Goal: Task Accomplishment & Management: Complete application form

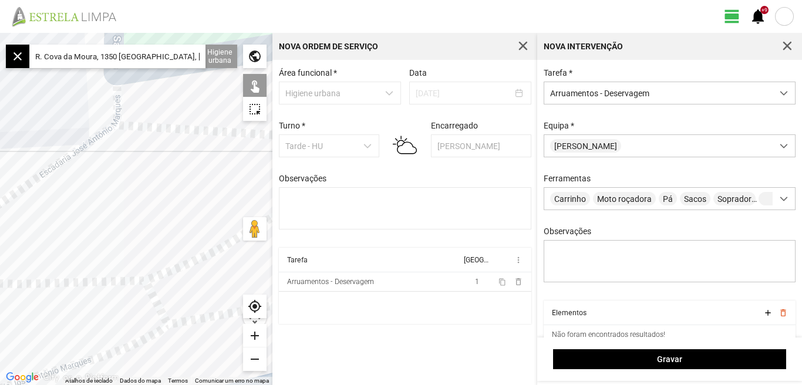
scroll to position [50, 0]
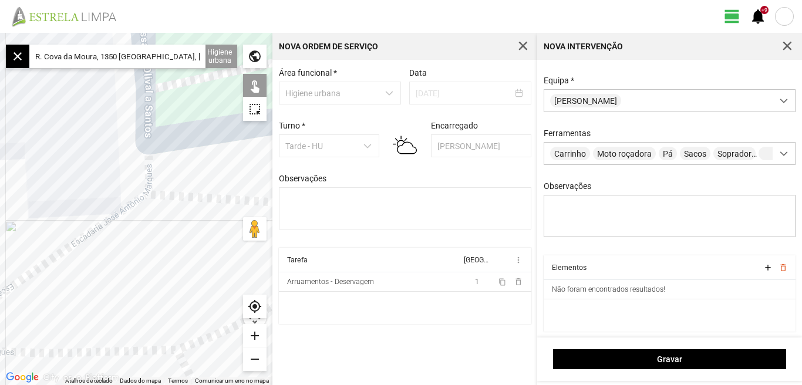
drag, startPoint x: 169, startPoint y: 143, endPoint x: 201, endPoint y: 214, distance: 77.8
click at [201, 214] on div at bounding box center [136, 209] width 272 height 352
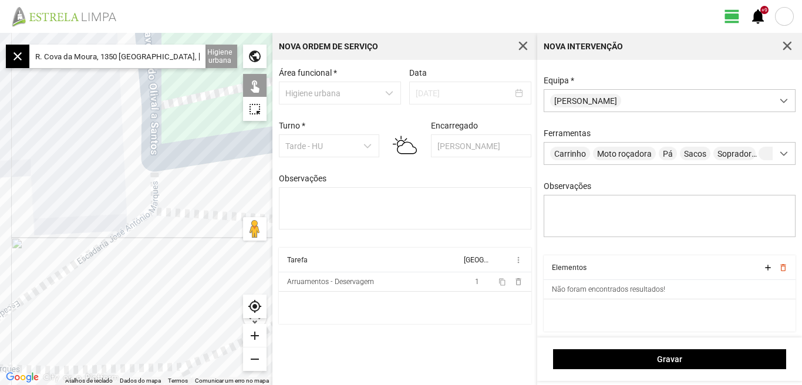
drag, startPoint x: 177, startPoint y: 190, endPoint x: 214, endPoint y: 157, distance: 49.9
click at [213, 155] on div at bounding box center [136, 209] width 272 height 352
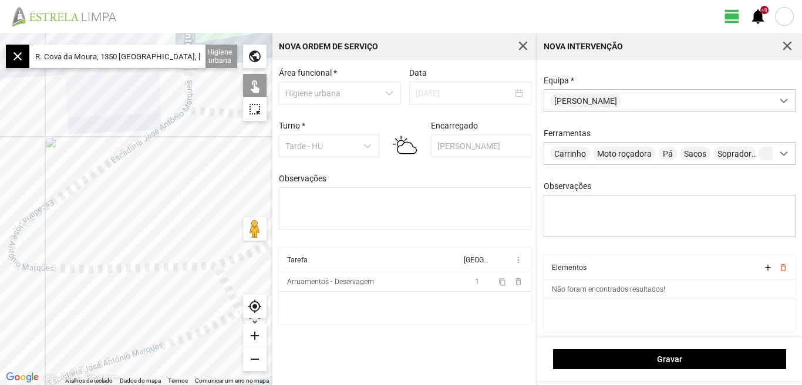
drag, startPoint x: 179, startPoint y: 238, endPoint x: 176, endPoint y: 162, distance: 76.4
click at [176, 163] on div at bounding box center [136, 209] width 272 height 352
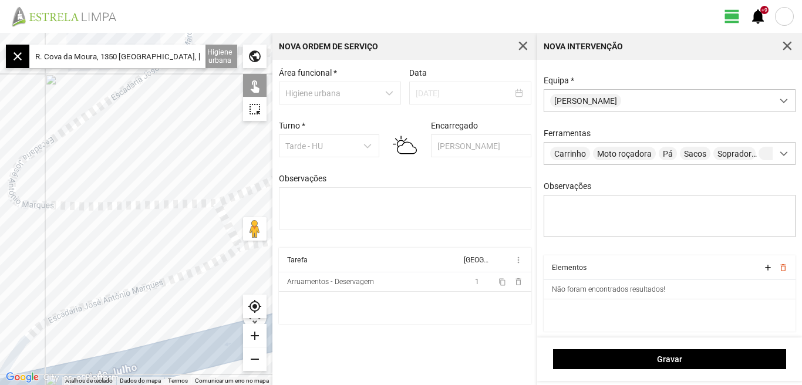
drag, startPoint x: 174, startPoint y: 143, endPoint x: 181, endPoint y: 190, distance: 47.4
click at [181, 190] on div at bounding box center [136, 209] width 272 height 352
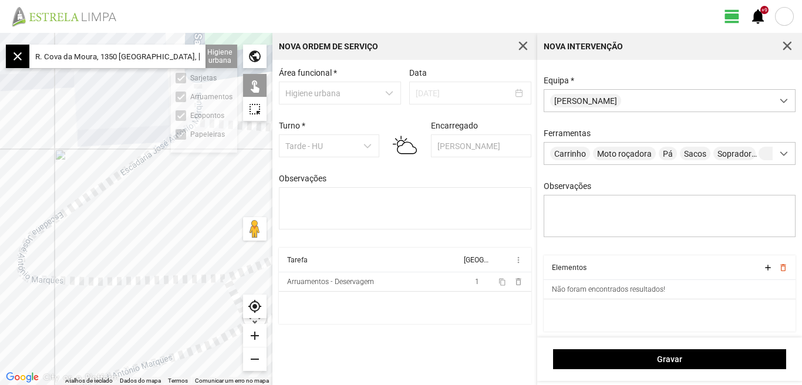
drag, startPoint x: 35, startPoint y: 53, endPoint x: 224, endPoint y: 66, distance: 189.5
click at [0, 33] on fbc-map "← Mover para a esquerda → Mover para a direita ↑ Mover para cima ↓ Mover para b…" at bounding box center [0, 33] width 0 height 0
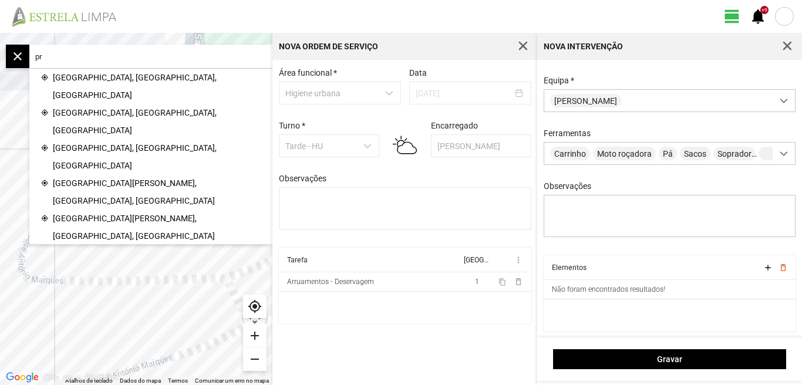
type input "p"
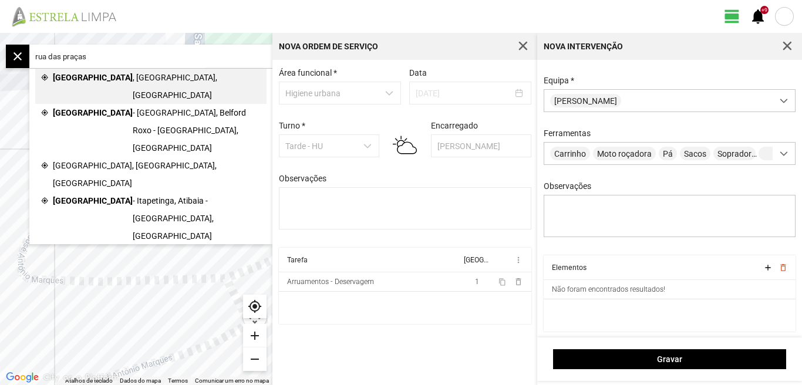
click at [108, 73] on span "[GEOGRAPHIC_DATA]" at bounding box center [93, 86] width 80 height 35
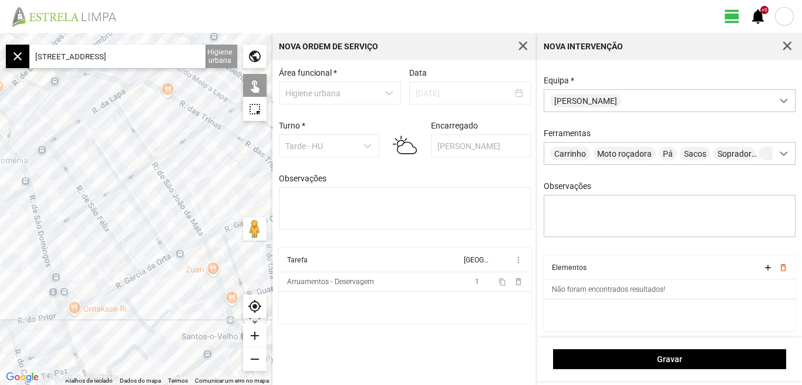
drag, startPoint x: 212, startPoint y: 212, endPoint x: 224, endPoint y: 168, distance: 45.7
click at [224, 168] on div at bounding box center [136, 209] width 272 height 352
click at [65, 220] on div at bounding box center [136, 209] width 272 height 352
click at [109, 191] on div at bounding box center [136, 209] width 272 height 352
click at [140, 171] on div at bounding box center [136, 209] width 272 height 352
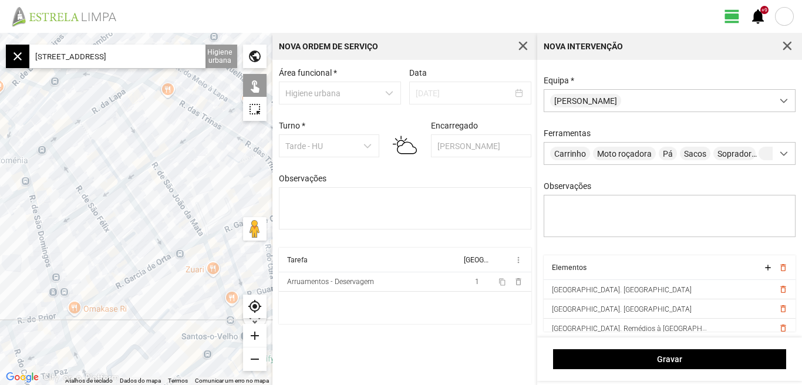
click at [174, 146] on div at bounding box center [136, 209] width 272 height 352
click at [133, 130] on div at bounding box center [136, 209] width 272 height 352
click at [165, 181] on div at bounding box center [136, 209] width 272 height 352
click at [105, 159] on div at bounding box center [136, 209] width 272 height 352
click at [87, 132] on div at bounding box center [136, 209] width 272 height 352
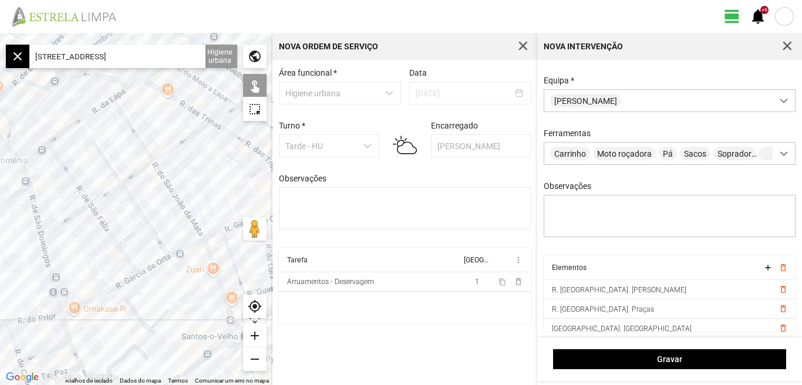
click at [133, 201] on div at bounding box center [136, 209] width 272 height 352
click at [107, 225] on div at bounding box center [136, 209] width 272 height 352
click at [79, 186] on div at bounding box center [136, 209] width 272 height 352
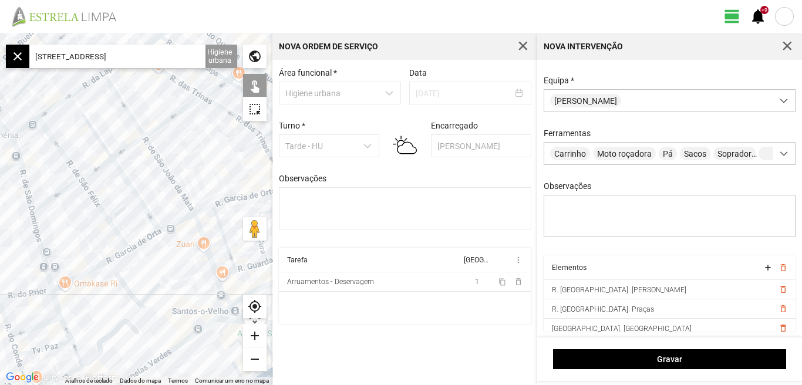
drag, startPoint x: 134, startPoint y: 247, endPoint x: 119, endPoint y: 210, distance: 40.2
click at [122, 212] on div at bounding box center [136, 209] width 272 height 352
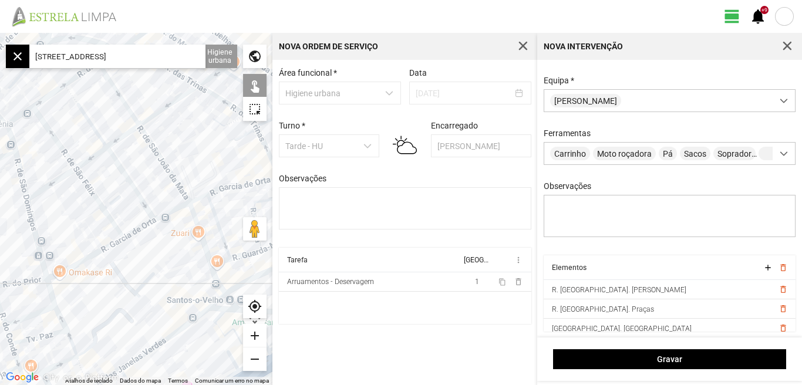
click at [103, 210] on div at bounding box center [136, 209] width 272 height 352
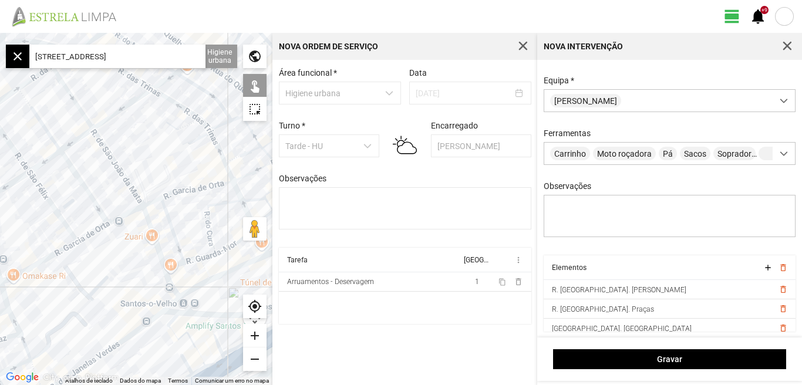
drag, startPoint x: 201, startPoint y: 155, endPoint x: 144, endPoint y: 160, distance: 56.6
click at [144, 160] on div at bounding box center [136, 209] width 272 height 352
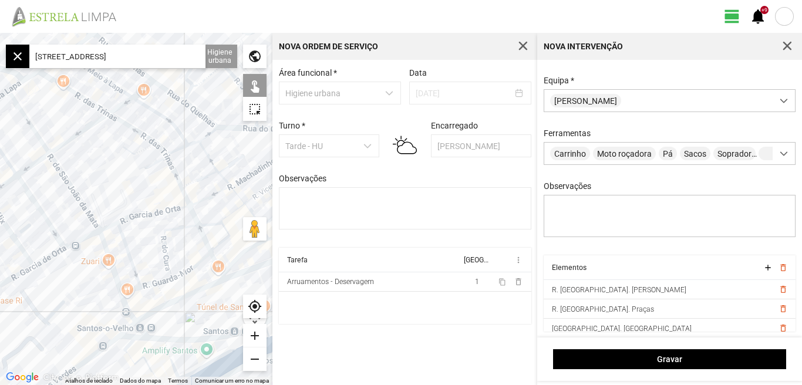
drag, startPoint x: 157, startPoint y: 151, endPoint x: 125, endPoint y: 174, distance: 39.5
click at [126, 174] on div at bounding box center [136, 209] width 272 height 352
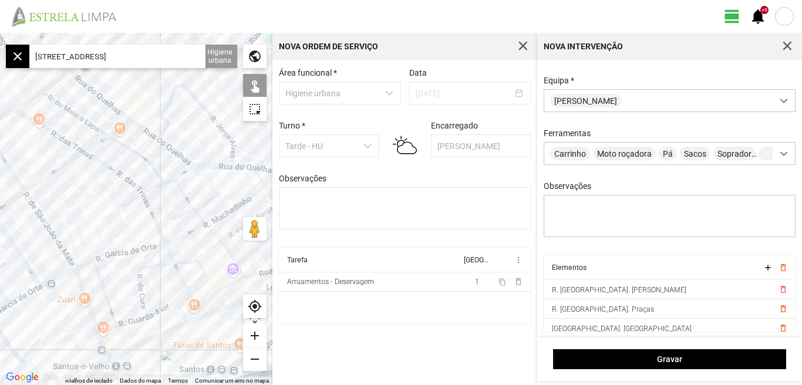
drag, startPoint x: 126, startPoint y: 176, endPoint x: 105, endPoint y: 208, distance: 38.9
click at [105, 208] on div at bounding box center [136, 209] width 272 height 352
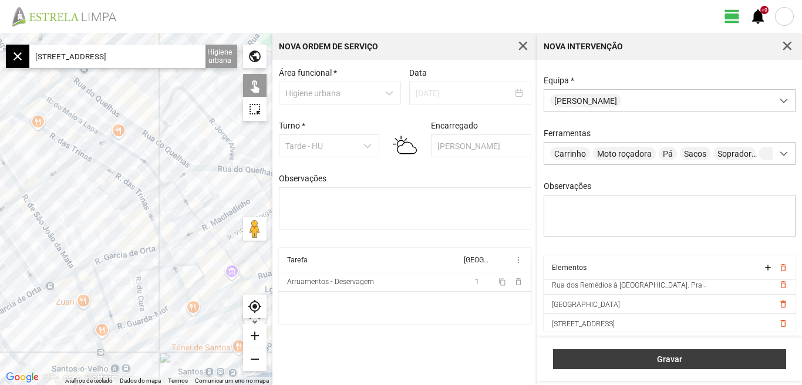
click at [672, 361] on span "Gravar" at bounding box center [670, 359] width 221 height 9
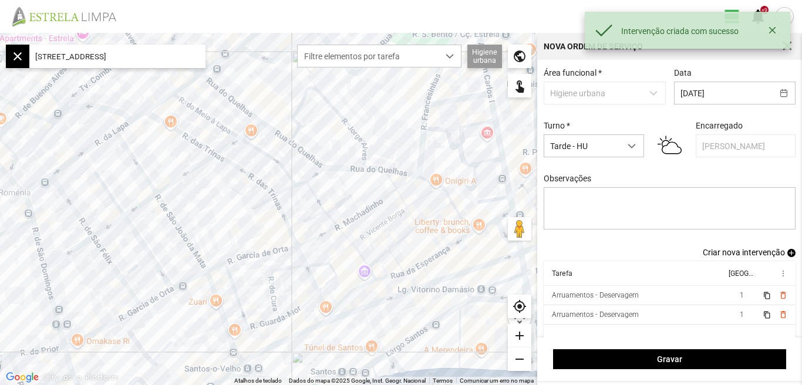
click at [186, 59] on input "[STREET_ADDRESS]" at bounding box center [117, 56] width 176 height 23
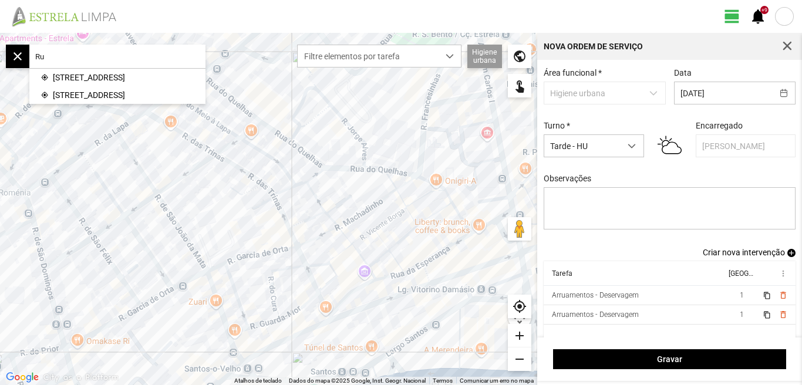
type input "R"
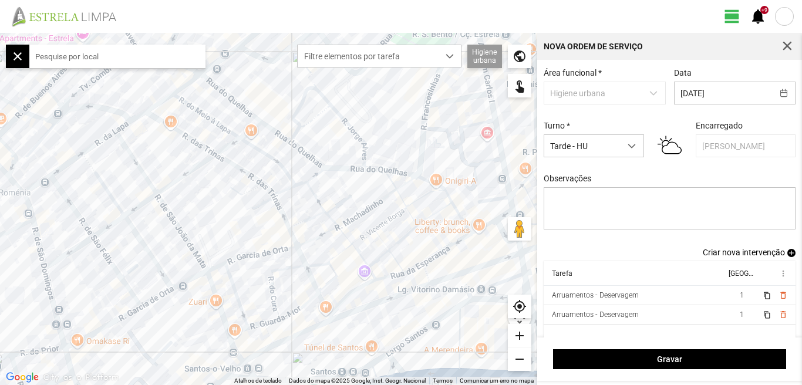
type input "m"
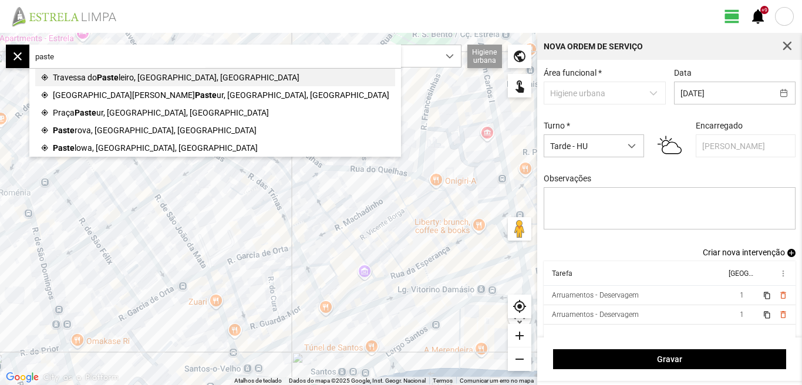
click at [119, 75] on span "Paste" at bounding box center [108, 78] width 22 height 18
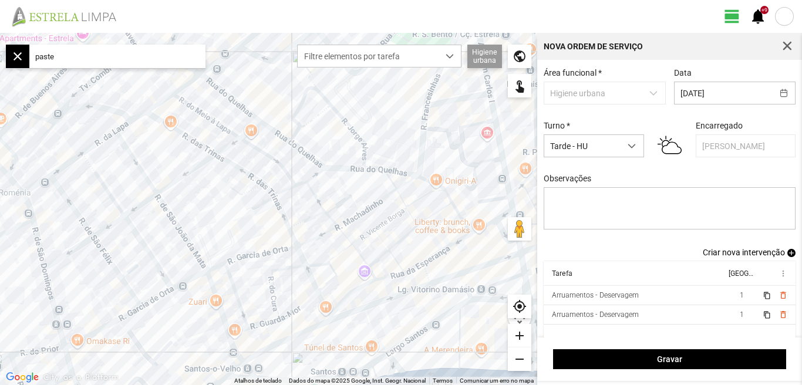
type input "Tv. do Pasteleiro, 1200-655 [GEOGRAPHIC_DATA], [GEOGRAPHIC_DATA]"
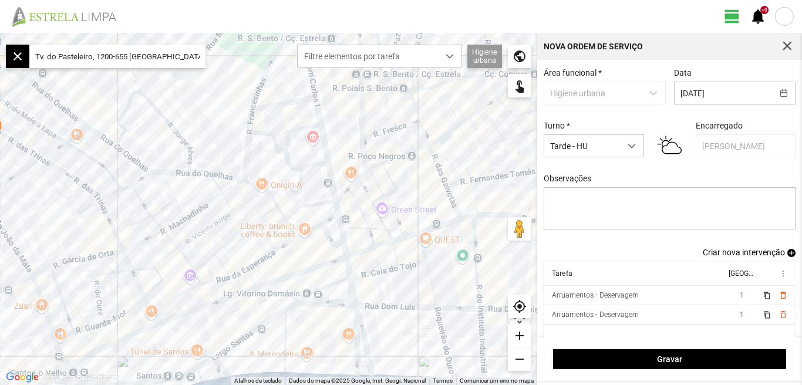
click at [523, 336] on div "add" at bounding box center [519, 335] width 23 height 23
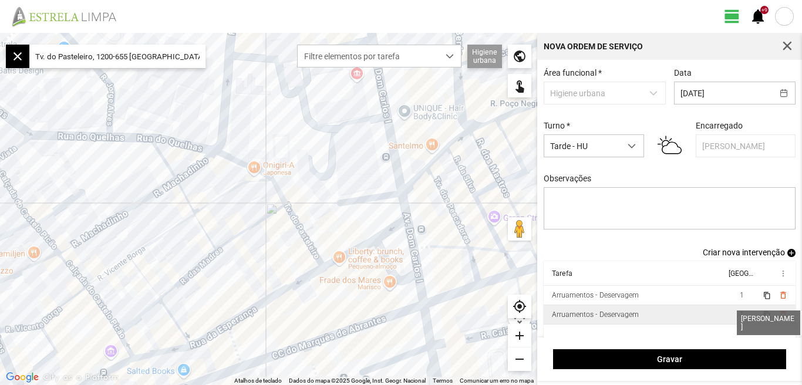
click at [740, 319] on span "1" at bounding box center [742, 315] width 4 height 8
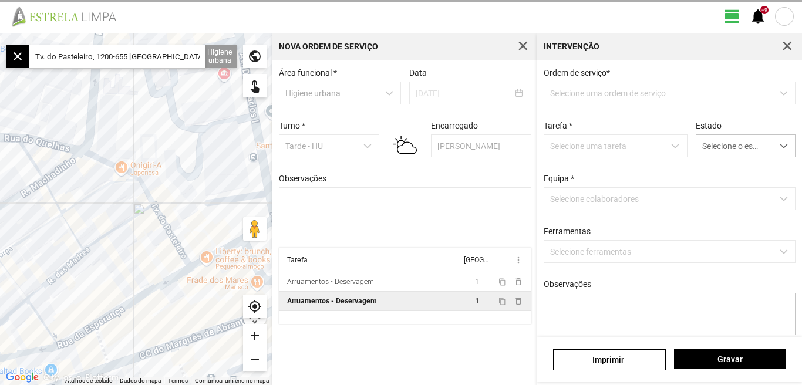
type textarea "[PERSON_NAME]"
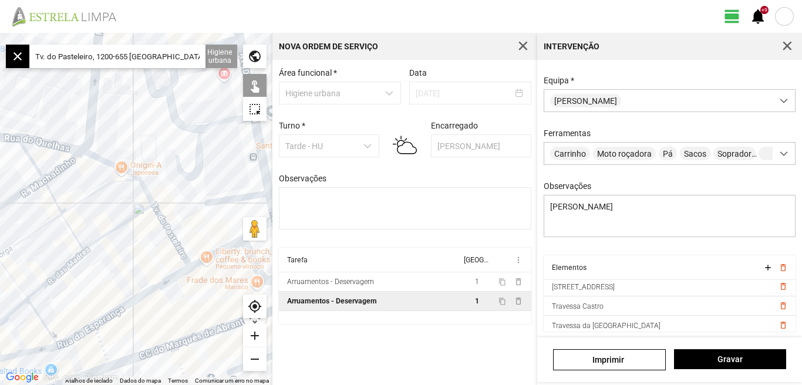
scroll to position [65, 0]
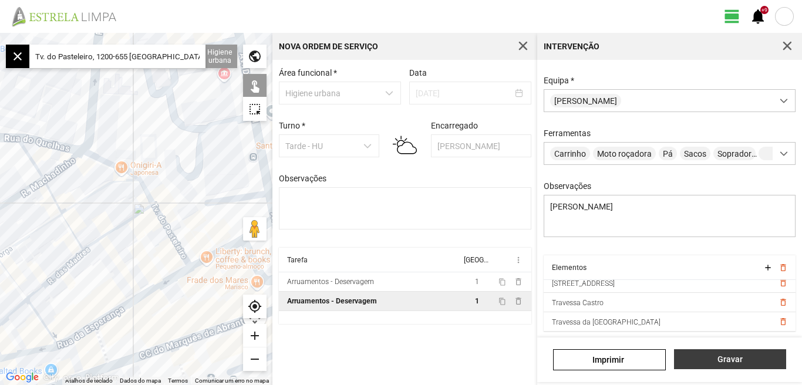
click at [726, 362] on span "Gravar" at bounding box center [730, 359] width 100 height 9
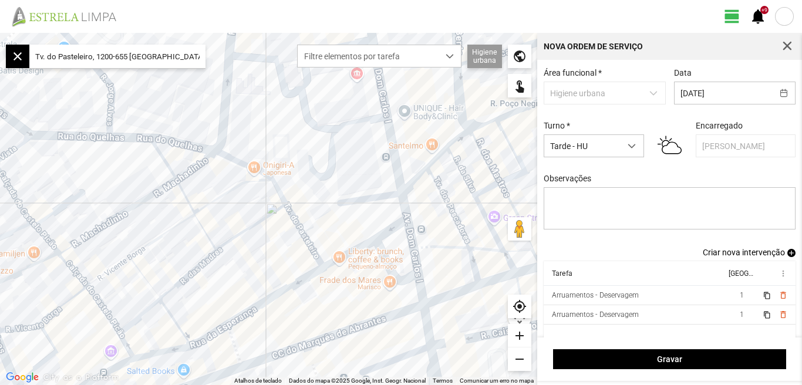
scroll to position [10, 0]
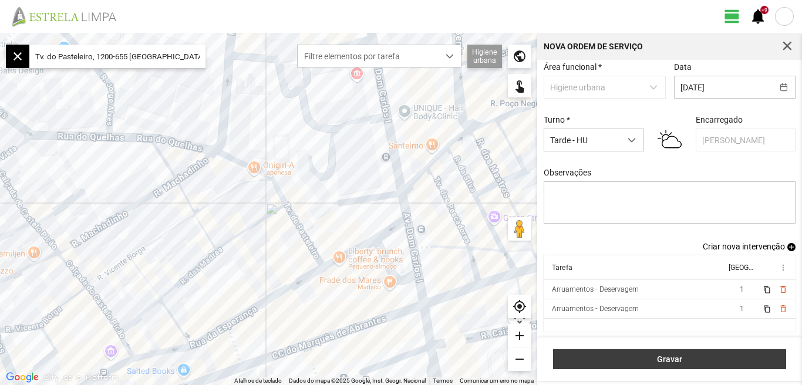
click at [710, 363] on span "Gravar" at bounding box center [670, 359] width 221 height 9
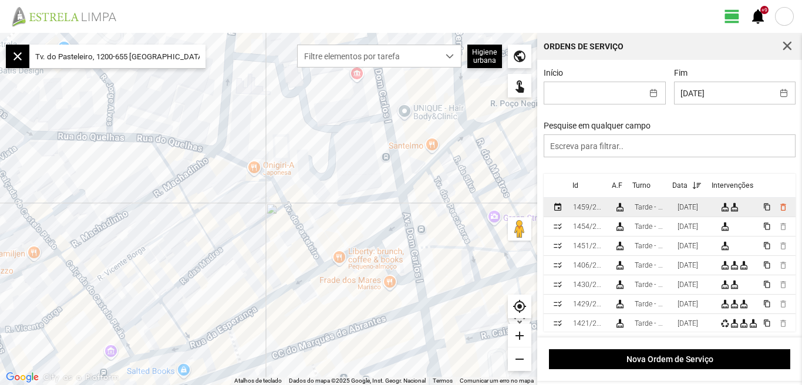
click at [698, 208] on div "[DATE]" at bounding box center [688, 207] width 21 height 8
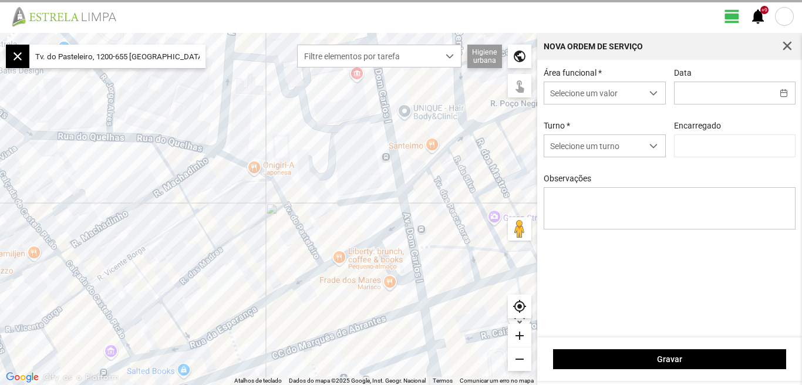
type input "[DATE]"
type input "[PERSON_NAME]"
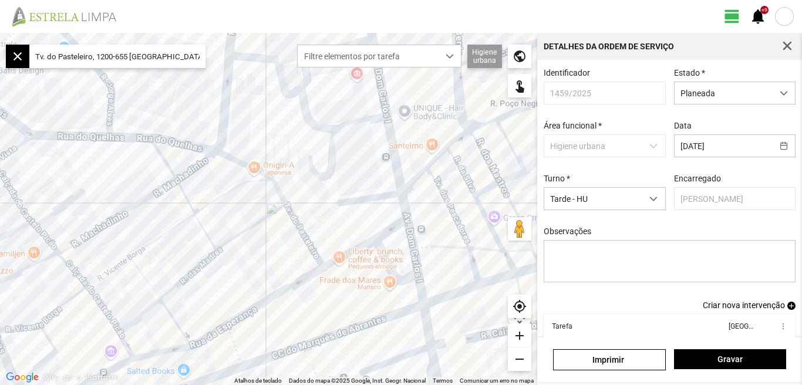
scroll to position [64, 0]
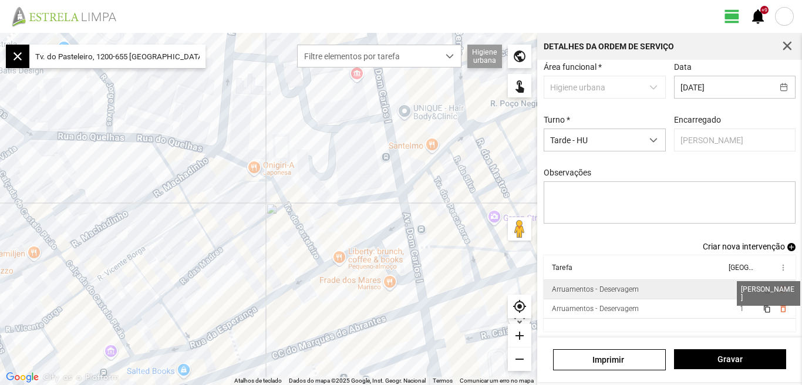
click at [740, 288] on span "1" at bounding box center [742, 289] width 4 height 8
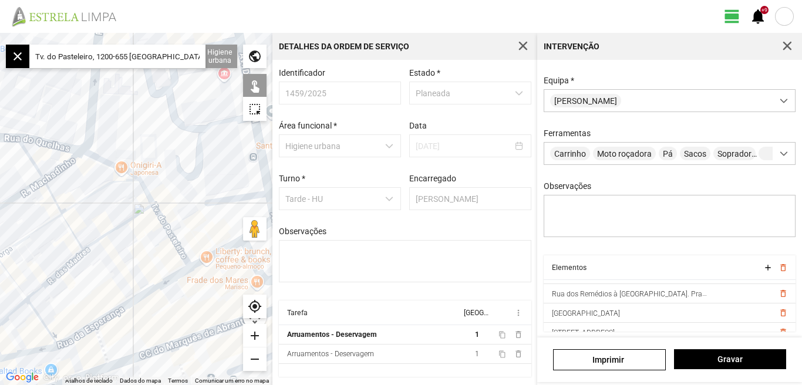
scroll to position [156, 0]
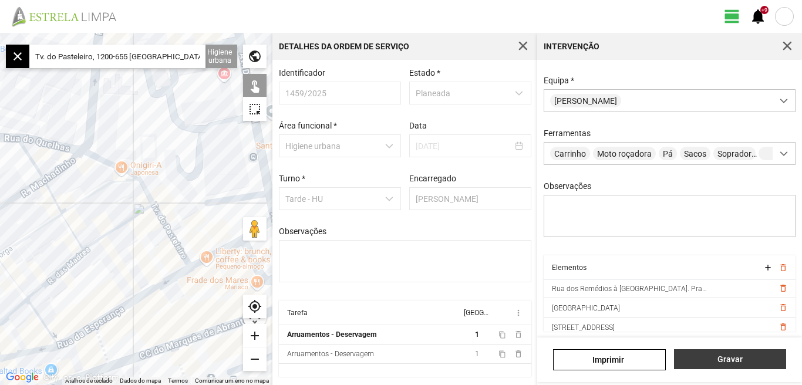
click at [731, 358] on span "Gravar" at bounding box center [730, 359] width 100 height 9
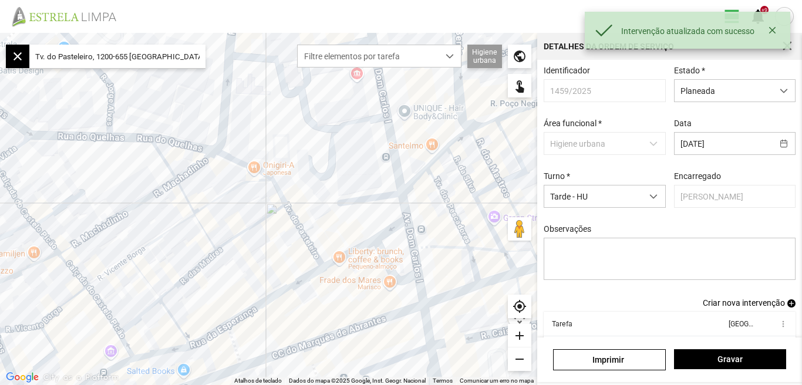
scroll to position [64, 0]
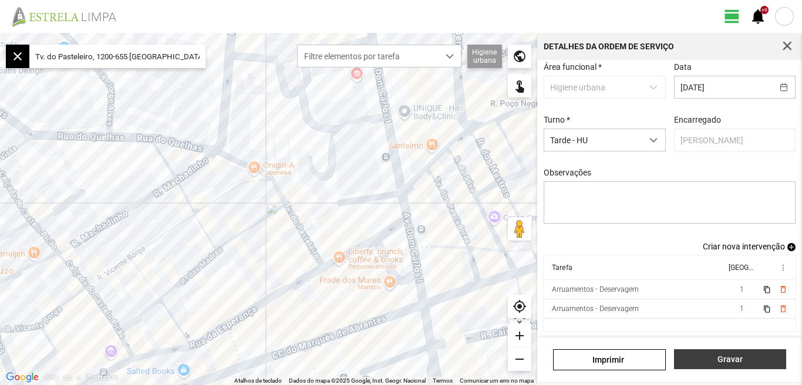
click at [728, 360] on span "Gravar" at bounding box center [730, 359] width 100 height 9
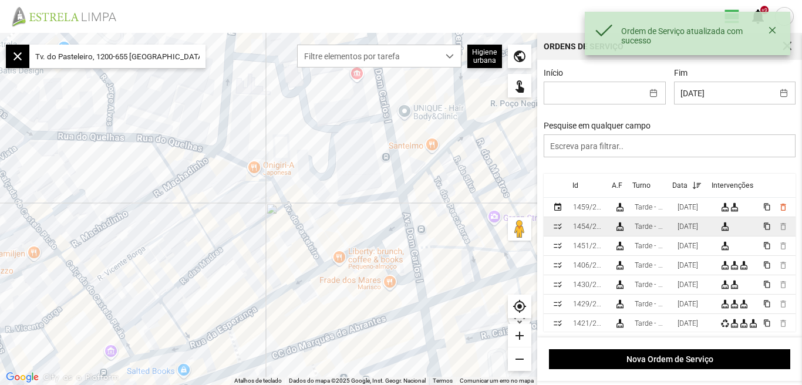
click at [698, 228] on div "[DATE]" at bounding box center [688, 227] width 21 height 8
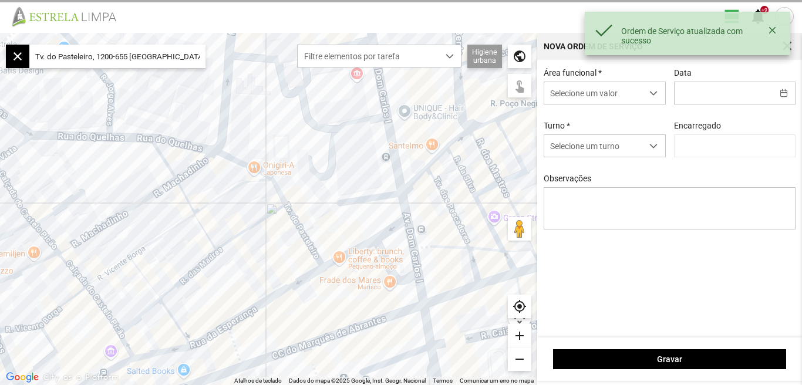
type input "[DATE]"
type textarea "07-10 - aplicação de Biosupra"
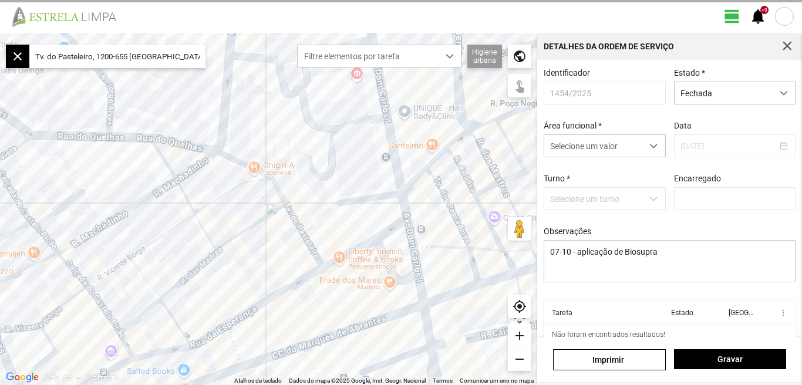
type input "[PERSON_NAME]"
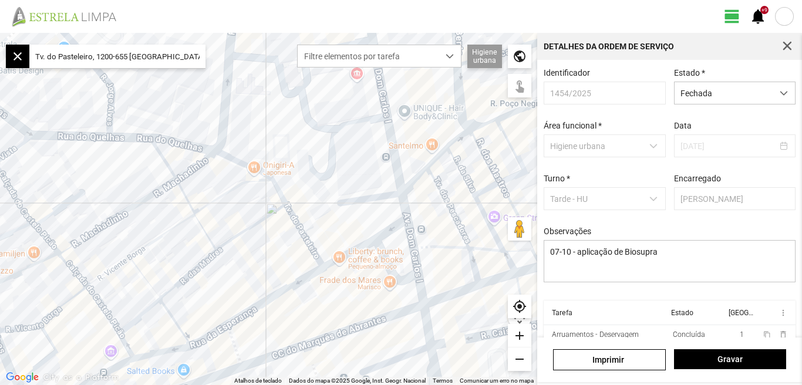
scroll to position [50, 0]
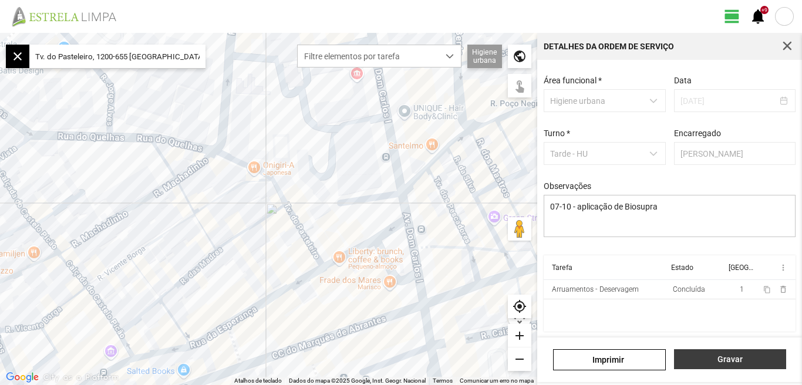
click at [734, 359] on span "Gravar" at bounding box center [730, 359] width 100 height 9
